Goal: Task Accomplishment & Management: Complete application form

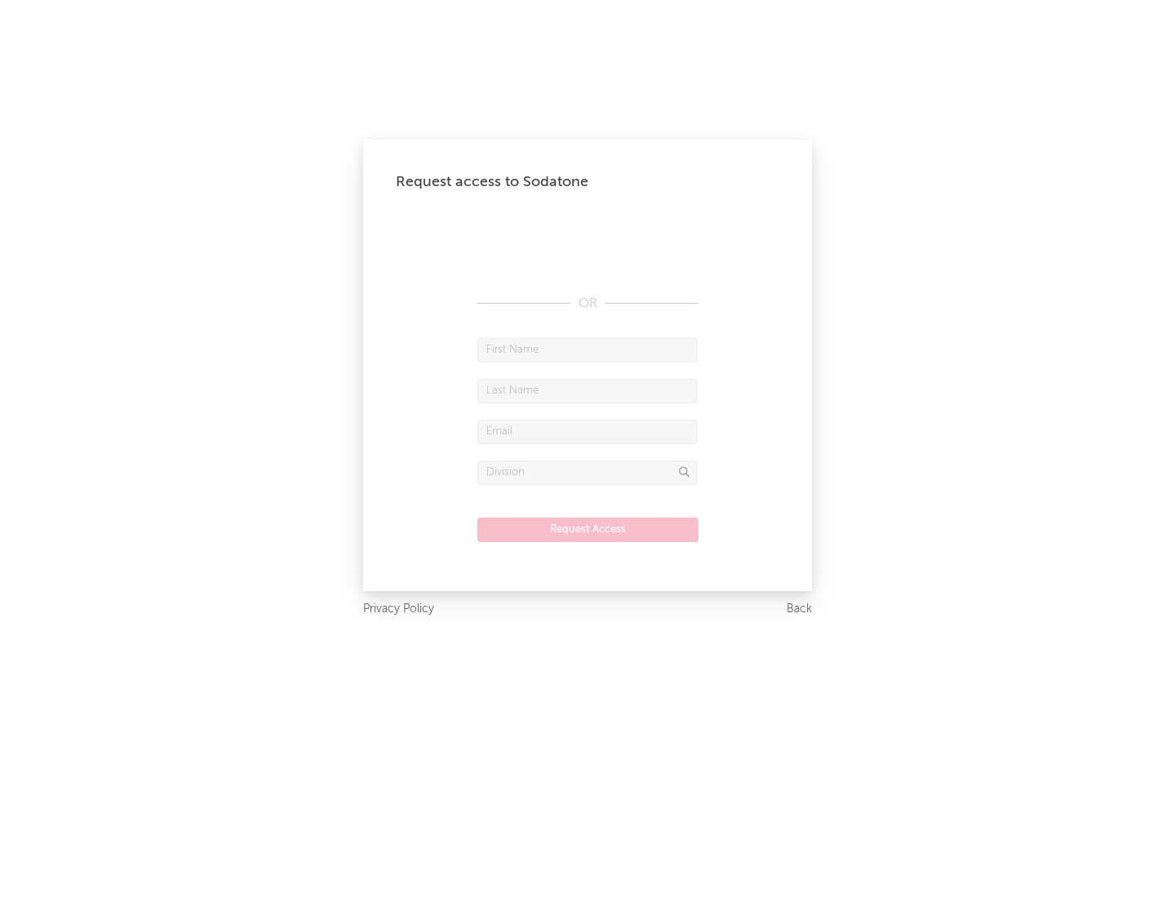
click at [588, 349] on input "text" at bounding box center [587, 350] width 220 height 24
type input "[PERSON_NAME]"
click at [588, 390] on input "text" at bounding box center [587, 391] width 220 height 24
type input "[PERSON_NAME]"
click at [588, 431] on input "text" at bounding box center [587, 432] width 220 height 24
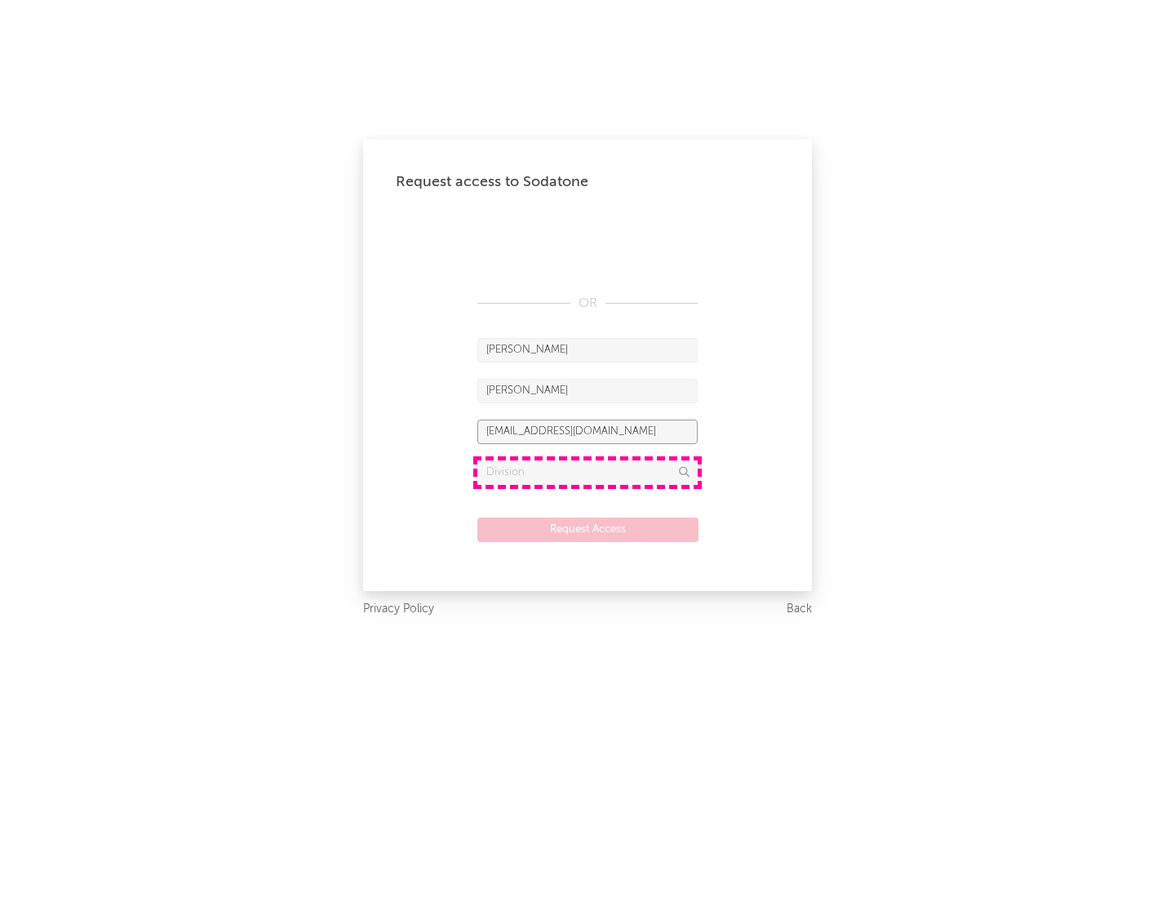
type input "[EMAIL_ADDRESS][DOMAIN_NAME]"
click at [588, 472] on input "text" at bounding box center [587, 472] width 220 height 24
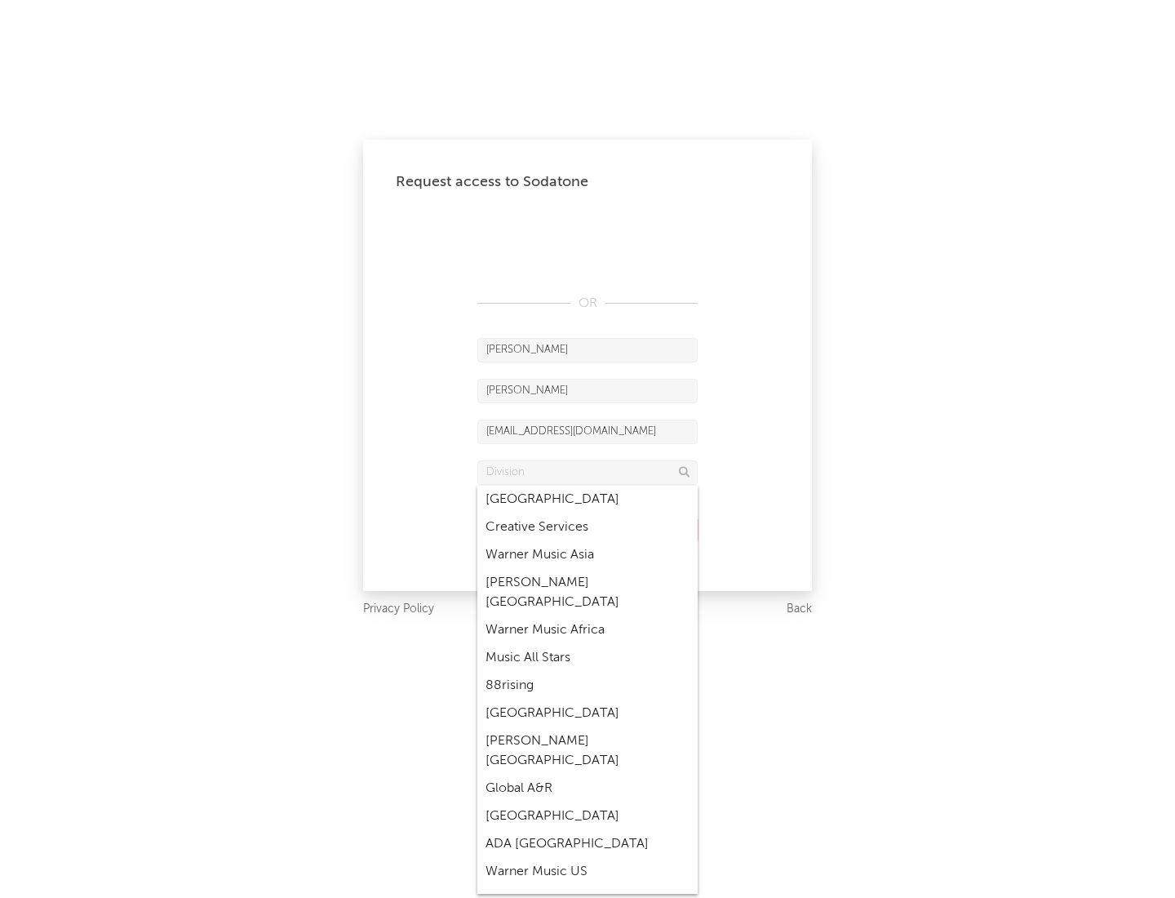
click at [588, 644] on div "Music All Stars" at bounding box center [587, 658] width 220 height 28
type input "Music All Stars"
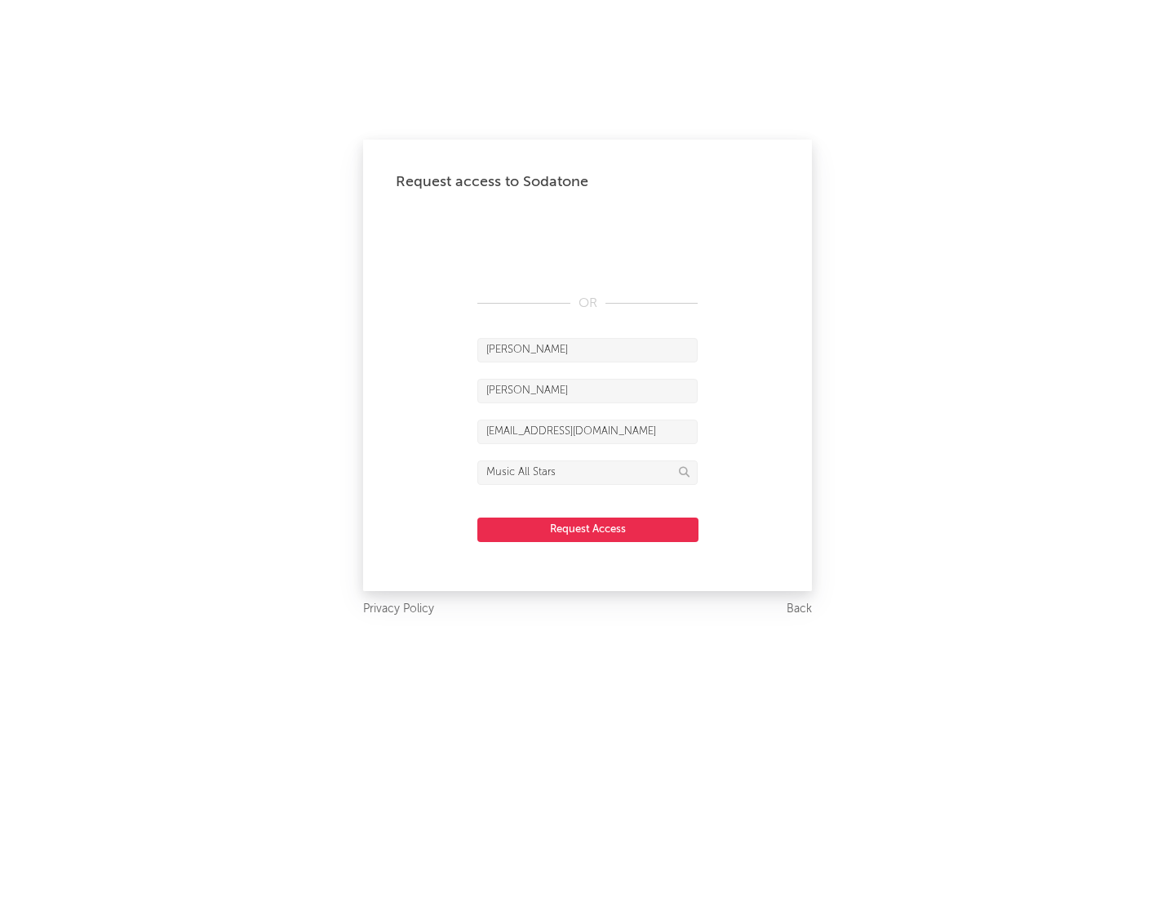
click at [588, 529] on button "Request Access" at bounding box center [587, 529] width 221 height 24
